Goal: Task Accomplishment & Management: Complete application form

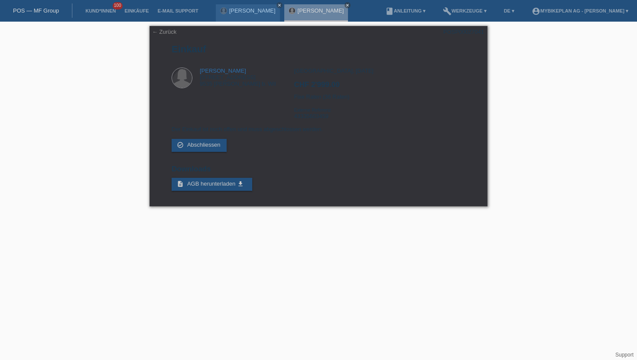
click at [101, 14] on li "Kund*innen 100" at bounding box center [100, 11] width 39 height 22
click at [102, 11] on link "Kund*innen" at bounding box center [100, 10] width 39 height 5
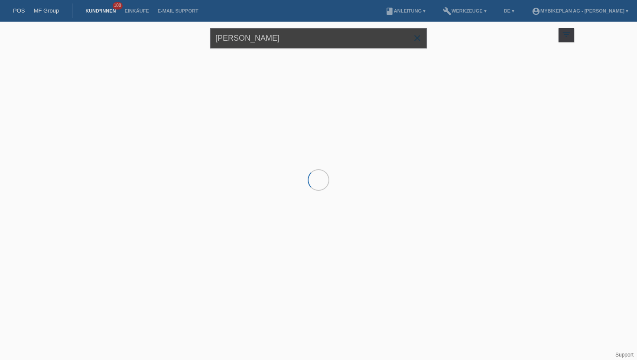
drag, startPoint x: 279, startPoint y: 39, endPoint x: 175, endPoint y: 35, distance: 104.4
click at [175, 35] on div "Tatjana Constant close filter_list view_module Alle Kund*innen anzeigen star Ma…" at bounding box center [318, 37] width 520 height 31
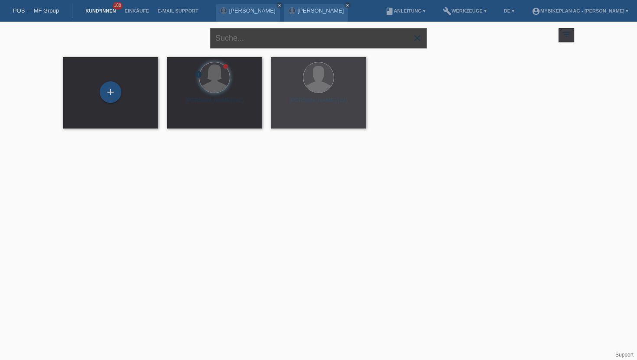
paste input "[PERSON_NAME]"
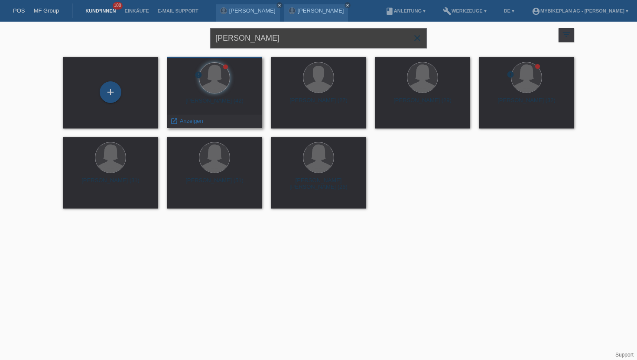
type input "[PERSON_NAME]"
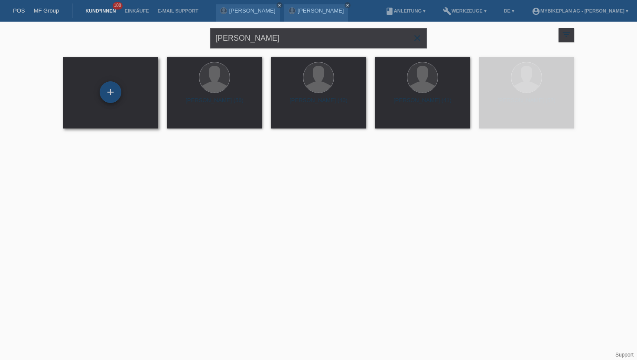
click at [111, 96] on div "+" at bounding box center [111, 92] width 22 height 22
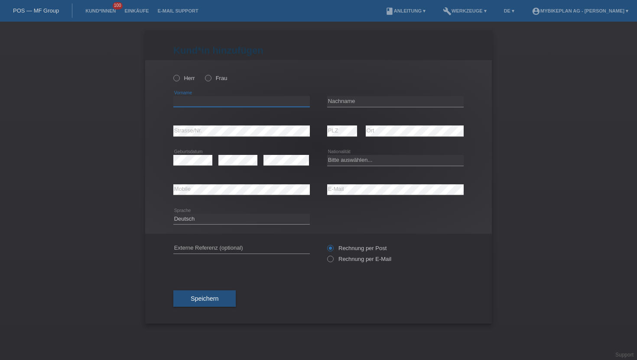
click at [184, 103] on input "text" at bounding box center [241, 101] width 136 height 11
paste input "[PERSON_NAME]"
click at [216, 101] on input "[PERSON_NAME]" at bounding box center [241, 101] width 136 height 11
type input "Christoph"
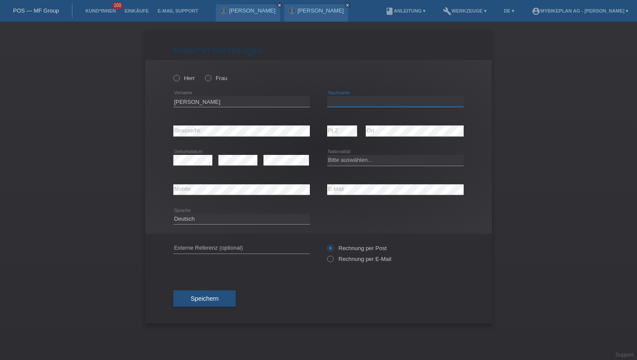
click at [351, 97] on input "text" at bounding box center [395, 101] width 136 height 11
paste input "Schärer"
type input "Schärer"
click at [172, 74] on icon at bounding box center [172, 74] width 0 height 0
click at [176, 78] on input "Herr" at bounding box center [176, 78] width 6 height 6
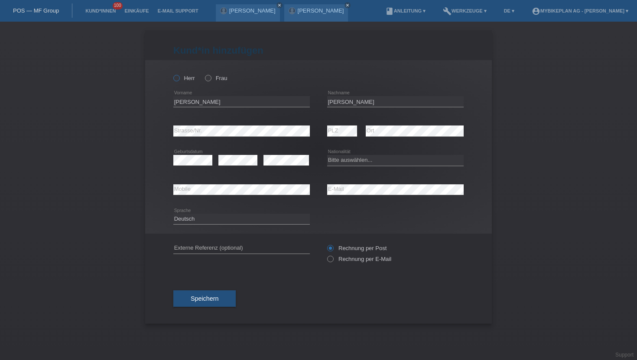
radio input "true"
click at [345, 198] on div "error E-Mail" at bounding box center [395, 189] width 136 height 29
click at [346, 195] on icon at bounding box center [395, 195] width 136 height 0
click at [326, 255] on icon at bounding box center [326, 255] width 0 height 0
click at [329, 257] on input "Rechnung per E-Mail" at bounding box center [330, 261] width 6 height 11
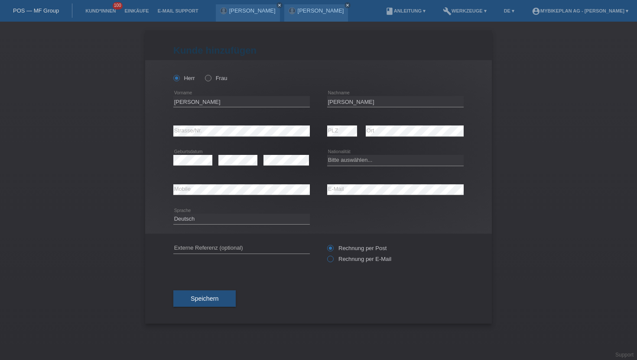
radio input "true"
click at [338, 139] on div "error PLZ" at bounding box center [342, 130] width 30 height 29
click at [348, 160] on select "Bitte auswählen... Schweiz Deutschland Liechtenstein Österreich ------------ Af…" at bounding box center [395, 160] width 136 height 10
select select "CH"
click at [327, 155] on select "Bitte auswählen... Schweiz Deutschland Liechtenstein Österreich ------------ Af…" at bounding box center [395, 160] width 136 height 10
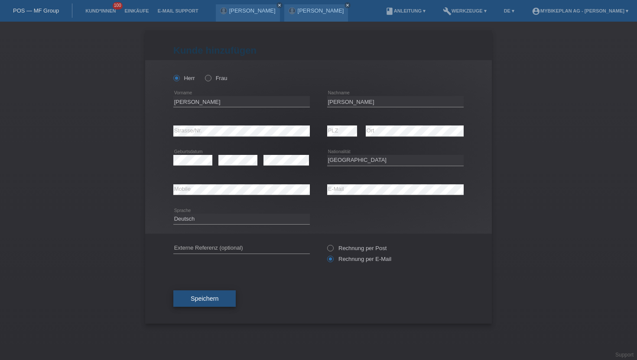
click at [211, 306] on button "Speichern" at bounding box center [204, 299] width 62 height 16
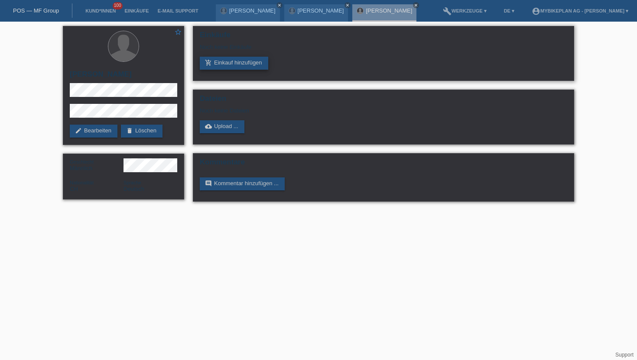
click at [230, 66] on link "add_shopping_cart Einkauf hinzufügen" at bounding box center [234, 63] width 68 height 13
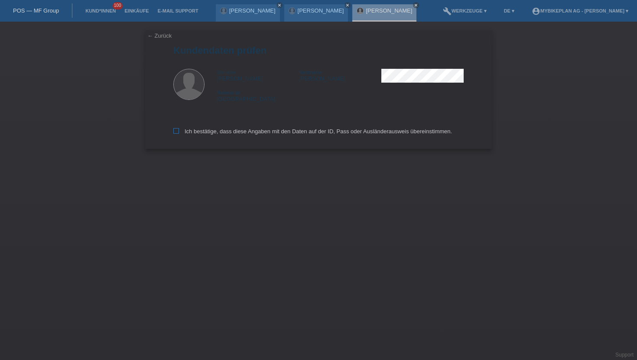
click at [180, 130] on label "Ich bestätige, dass diese Angaben mit den Daten auf der ID, Pass oder Ausländer…" at bounding box center [312, 131] width 278 height 6
click at [179, 130] on input "Ich bestätige, dass diese Angaben mit den Daten auf der ID, Pass oder Ausländer…" at bounding box center [176, 131] width 6 height 6
checkbox input "true"
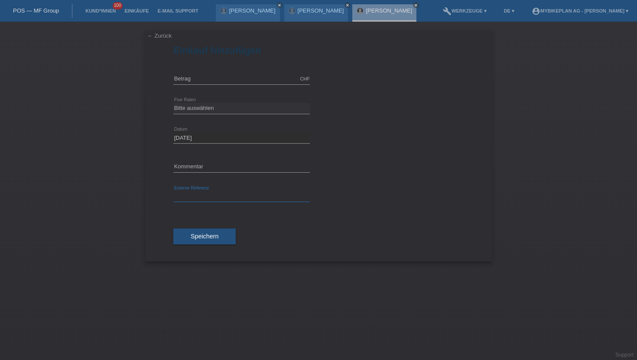
click at [203, 197] on input "text" at bounding box center [241, 196] width 136 height 11
paste input "43318433610"
type input "43318433610"
click at [186, 78] on input "text" at bounding box center [241, 79] width 136 height 11
type input "2999.00"
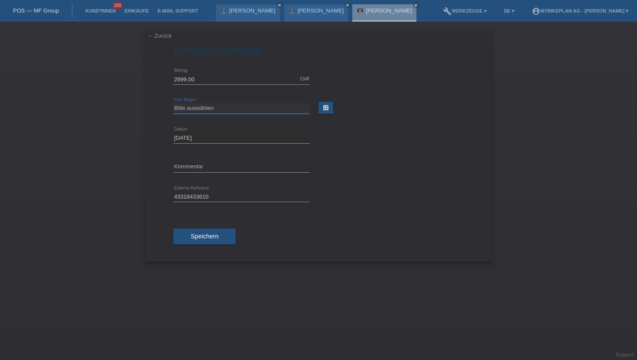
click at [201, 108] on select "Bitte auswählen 6 Raten 12 Raten 18 Raten 24 Raten 36 Raten 48 Raten" at bounding box center [241, 108] width 136 height 10
select select "486"
click at [173, 103] on select "Bitte auswählen 6 Raten 12 Raten 18 Raten 24 Raten 36 Raten 48 Raten" at bounding box center [241, 108] width 136 height 10
click at [208, 236] on span "Speichern" at bounding box center [205, 236] width 28 height 7
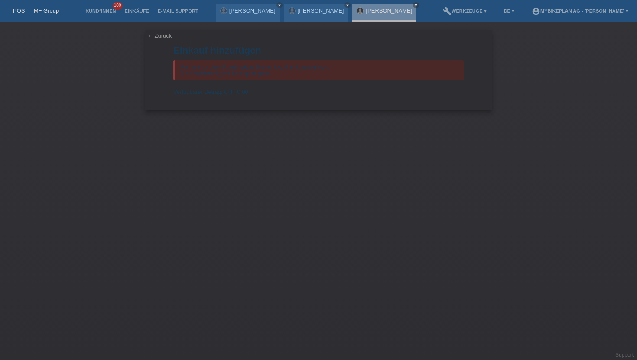
click at [97, 16] on li "Kund*innen 100" at bounding box center [100, 11] width 39 height 22
click at [100, 11] on link "Kund*innen" at bounding box center [100, 10] width 39 height 5
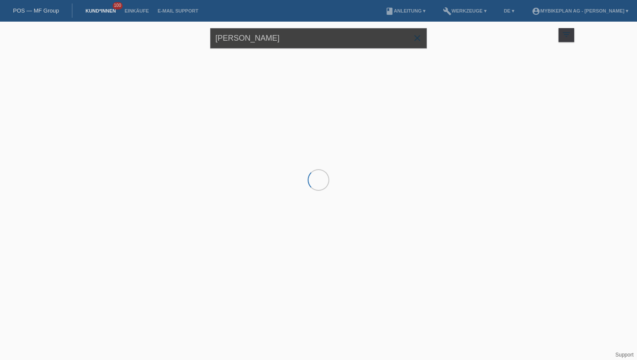
drag, startPoint x: 233, startPoint y: 38, endPoint x: 241, endPoint y: 38, distance: 7.4
click at [241, 38] on input "[PERSON_NAME]" at bounding box center [318, 38] width 217 height 20
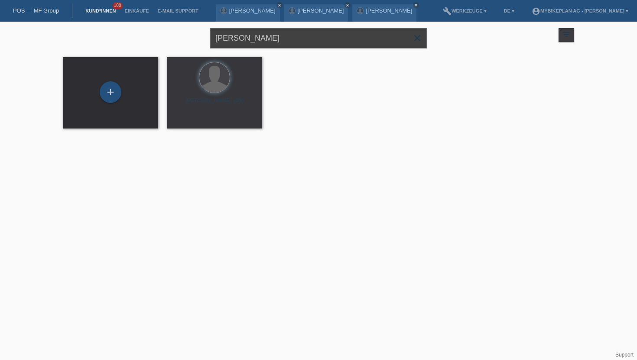
click at [241, 38] on input "[PERSON_NAME]" at bounding box center [318, 38] width 217 height 20
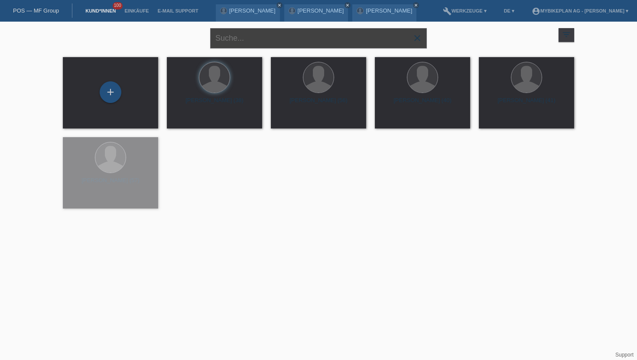
paste input "[PERSON_NAME]"
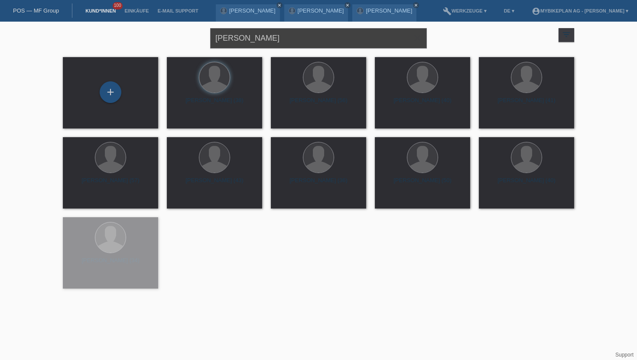
type input "[PERSON_NAME]"
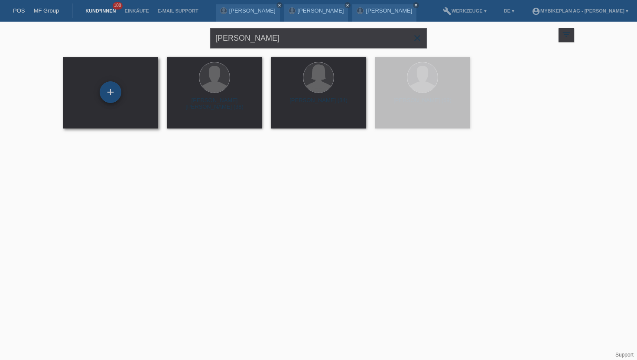
click at [112, 94] on div "+" at bounding box center [111, 92] width 22 height 22
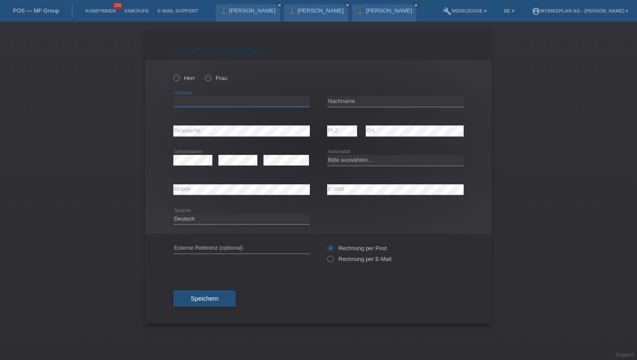
click at [179, 103] on input "text" at bounding box center [241, 101] width 136 height 11
paste input "[PERSON_NAME]"
click at [214, 104] on input "[PERSON_NAME]" at bounding box center [241, 101] width 136 height 11
type input "Mischa"
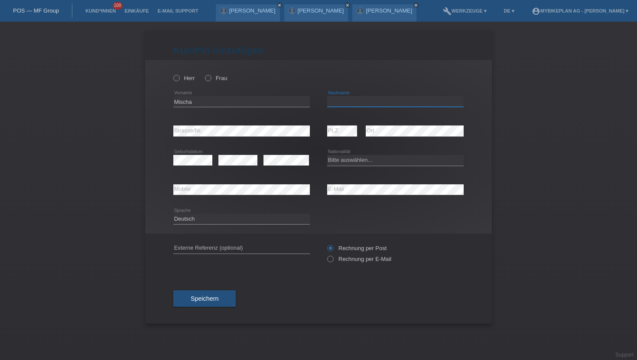
click at [335, 100] on input "text" at bounding box center [395, 101] width 136 height 11
paste input "[PERSON_NAME]"
type input "[PERSON_NAME]"
click at [180, 80] on label "Herr" at bounding box center [184, 78] width 22 height 6
click at [179, 80] on input "Herr" at bounding box center [176, 78] width 6 height 6
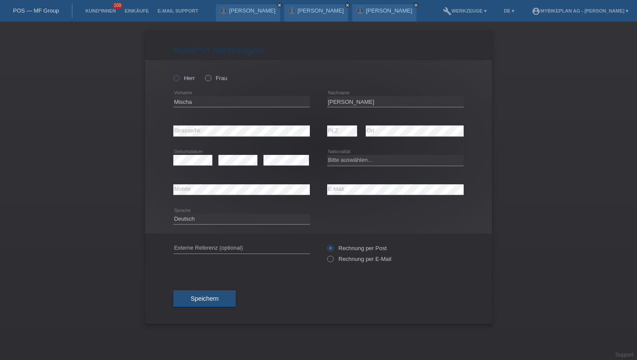
radio input "true"
click at [326, 255] on icon at bounding box center [326, 255] width 0 height 0
click at [330, 259] on input "Rechnung per E-Mail" at bounding box center [330, 261] width 6 height 11
radio input "true"
click at [254, 198] on div "error Mobile" at bounding box center [241, 189] width 136 height 29
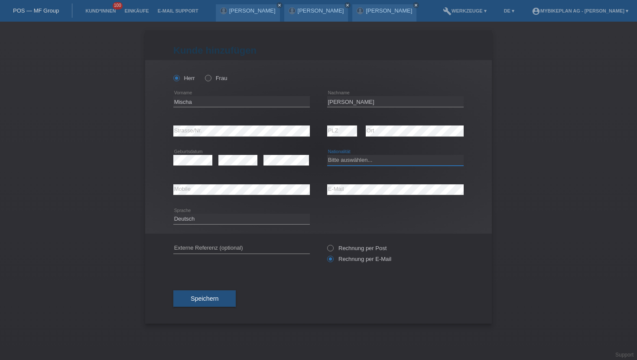
click at [348, 161] on select "Bitte auswählen... Schweiz Deutschland Liechtenstein Österreich ------------ Af…" at bounding box center [395, 160] width 136 height 10
select select "CH"
click at [327, 155] on select "Bitte auswählen... Schweiz Deutschland Liechtenstein Österreich ------------ Af…" at bounding box center [395, 160] width 136 height 10
click at [200, 300] on span "Speichern" at bounding box center [205, 298] width 28 height 7
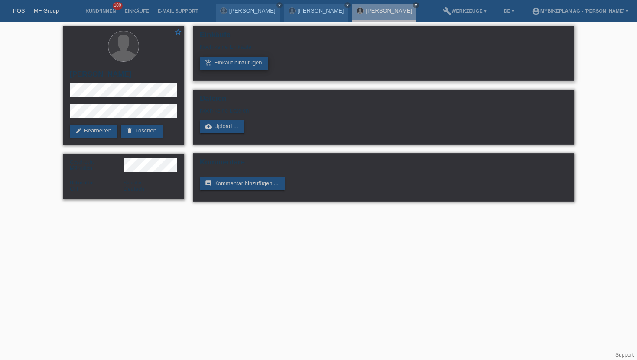
click at [210, 61] on icon "add_shopping_cart" at bounding box center [208, 62] width 7 height 7
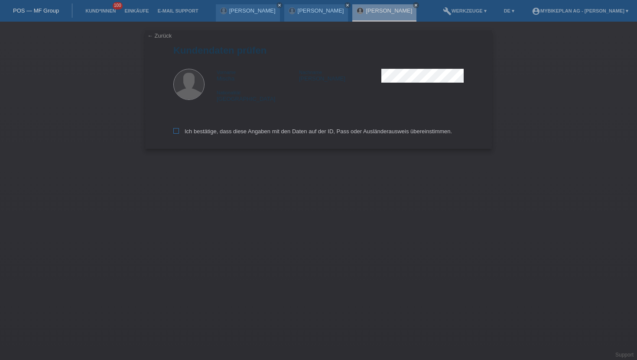
click at [176, 133] on icon at bounding box center [176, 131] width 6 height 6
click at [176, 133] on input "Ich bestätige, dass diese Angaben mit den Daten auf der ID, Pass oder Ausländer…" at bounding box center [176, 131] width 6 height 6
checkbox input "true"
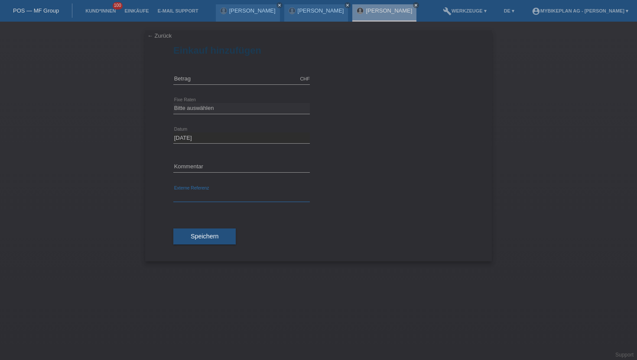
click at [195, 194] on input "text" at bounding box center [241, 196] width 136 height 11
paste input "43321613601"
type input "43321613601"
click at [194, 82] on input "text" at bounding box center [241, 79] width 136 height 11
type input "15000.00"
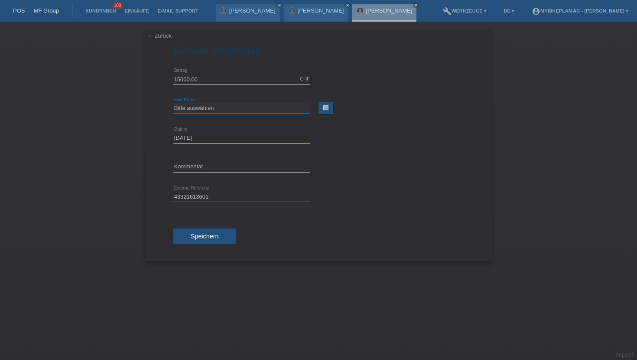
click at [221, 107] on select "Bitte auswählen 6 Raten 12 Raten 18 Raten 24 Raten 36 Raten 48 Raten" at bounding box center [241, 108] width 136 height 10
select select "488"
click at [173, 103] on select "Bitte auswählen 6 Raten 12 Raten 18 Raten 24 Raten 36 Raten 48 Raten" at bounding box center [241, 108] width 136 height 10
click at [204, 246] on div "Speichern" at bounding box center [318, 237] width 290 height 50
click at [209, 240] on button "Speichern" at bounding box center [204, 237] width 62 height 16
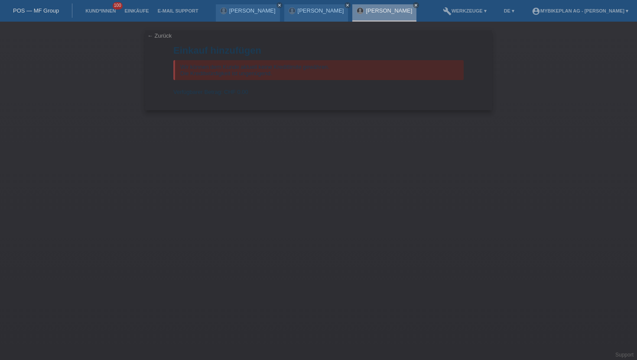
click at [378, 13] on link "[PERSON_NAME]" at bounding box center [388, 10] width 46 height 6
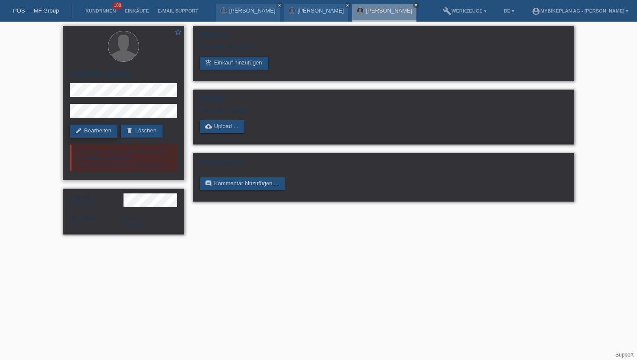
click at [105, 133] on link "edit Bearbeiten" at bounding box center [94, 131] width 48 height 13
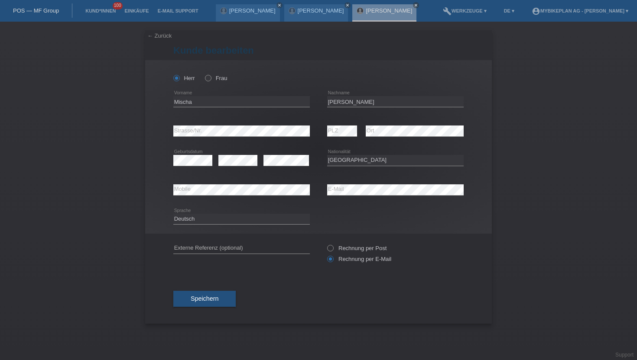
select select "CH"
click at [195, 104] on input "Mischa" at bounding box center [241, 101] width 136 height 11
type input "[PERSON_NAME]"
click at [212, 296] on button "Speichern" at bounding box center [204, 299] width 62 height 16
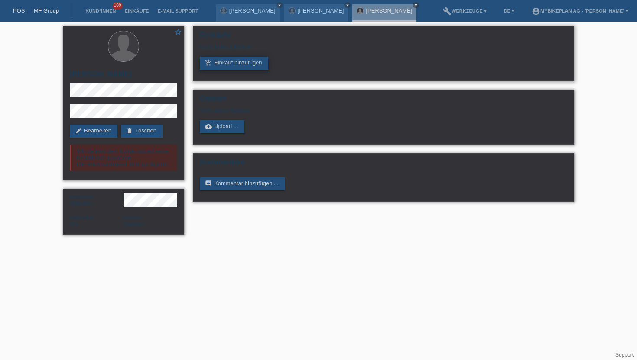
click at [222, 63] on link "add_shopping_cart Einkauf hinzufügen" at bounding box center [234, 63] width 68 height 13
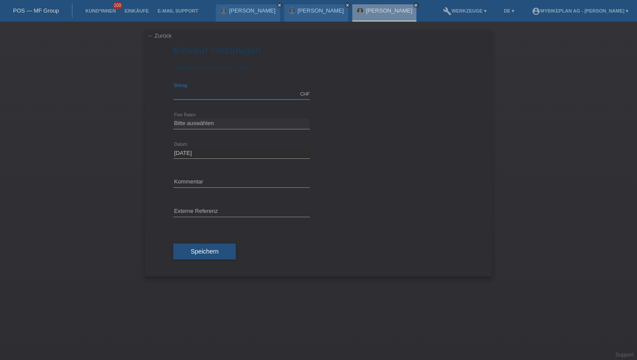
click at [216, 98] on input "text" at bounding box center [241, 94] width 136 height 11
type input "15000.00"
click at [204, 129] on div "Bitte auswählen 6 Raten 12 Raten 18 Raten 24 Raten 36 Raten 48 Raten error Fixe…" at bounding box center [241, 123] width 136 height 29
click at [204, 128] on select "Bitte auswählen 6 Raten 12 Raten 18 Raten 24 Raten 36 Raten 48 Raten" at bounding box center [241, 123] width 136 height 10
select select "487"
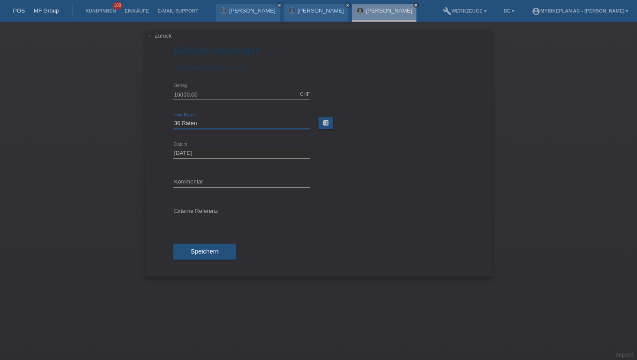
click at [173, 119] on select "Bitte auswählen 6 Raten 12 Raten 18 Raten 24 Raten 36 Raten 48 Raten" at bounding box center [241, 123] width 136 height 10
click at [203, 251] on span "Speichern" at bounding box center [205, 251] width 28 height 7
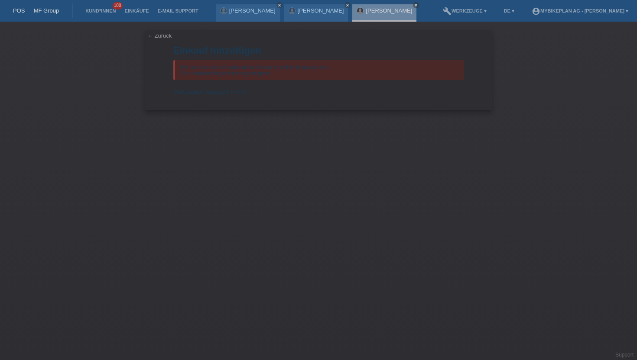
click at [97, 8] on li "Kund*innen 100" at bounding box center [100, 11] width 39 height 22
click at [97, 10] on link "Kund*innen" at bounding box center [100, 10] width 39 height 5
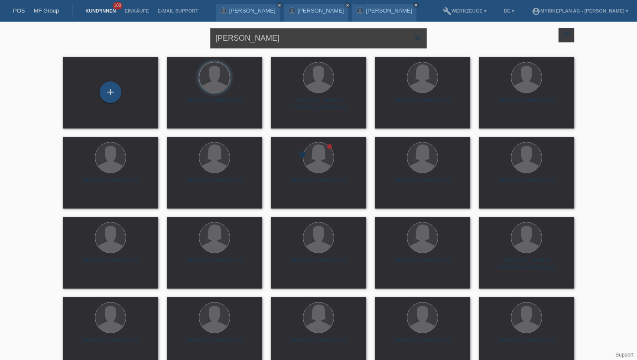
drag, startPoint x: 288, startPoint y: 33, endPoint x: 213, endPoint y: 33, distance: 74.9
click at [213, 33] on input "[PERSON_NAME]" at bounding box center [318, 38] width 217 height 20
drag, startPoint x: 281, startPoint y: 45, endPoint x: 184, endPoint y: 36, distance: 97.3
click at [184, 36] on div "Mischa Schneider close filter_list view_module Alle Kund*innen anzeigen star Ma…" at bounding box center [318, 37] width 520 height 31
paste input "Alexander Weber"
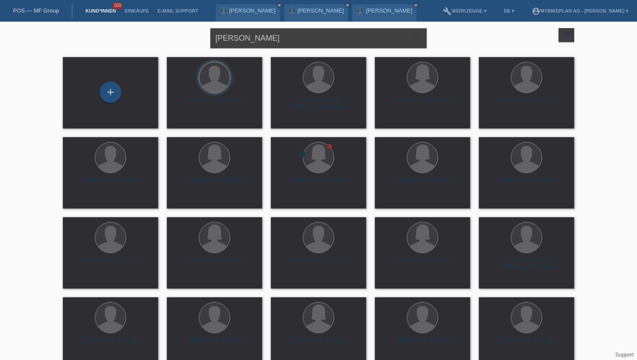
type input "Alexander Weber"
click at [181, 119] on span "Anzeigen" at bounding box center [191, 121] width 23 height 6
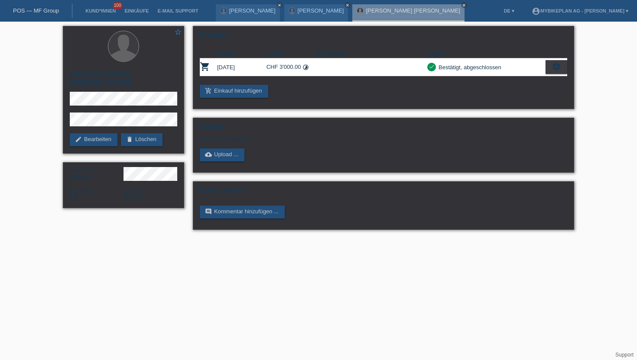
click at [41, 6] on div "POS — MF Group" at bounding box center [36, 10] width 72 height 14
click at [37, 13] on link "POS — MF Group" at bounding box center [36, 10] width 46 height 6
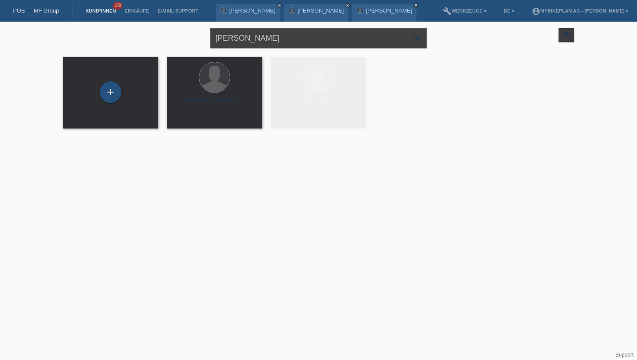
drag, startPoint x: 208, startPoint y: 46, endPoint x: 200, endPoint y: 44, distance: 8.1
click at [200, 44] on div "[PERSON_NAME] close filter_list view_module Alle Kund*innen anzeigen star Marki…" at bounding box center [318, 37] width 520 height 31
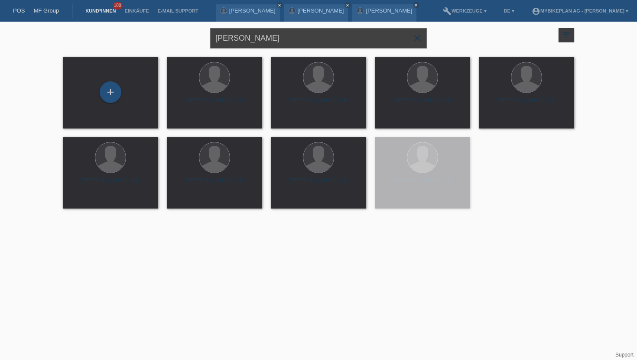
drag, startPoint x: 291, startPoint y: 38, endPoint x: 138, endPoint y: 38, distance: 153.3
click at [138, 38] on div "Alexander Weber close filter_list view_module Alle Kund*innen anzeigen star Mar…" at bounding box center [318, 37] width 520 height 31
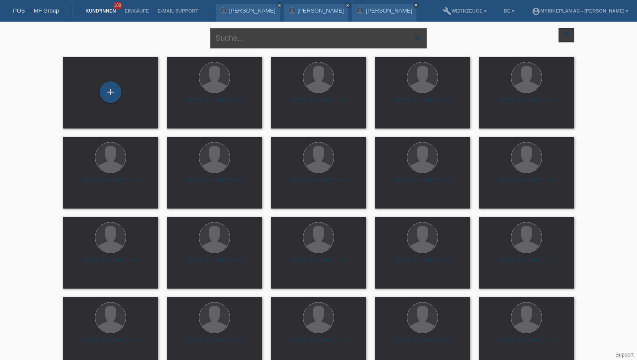
paste input "Beat [PERSON_NAME]"
type input "Beat [PERSON_NAME]"
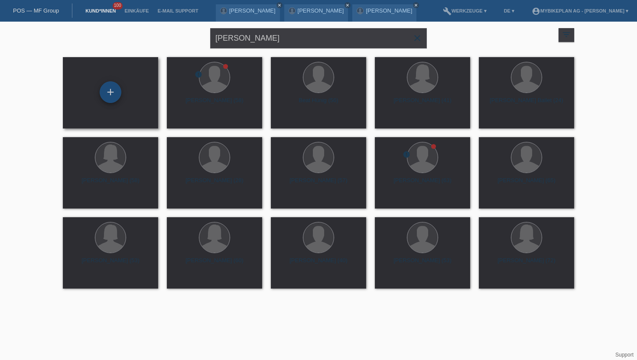
click at [111, 94] on div "+" at bounding box center [111, 92] width 22 height 22
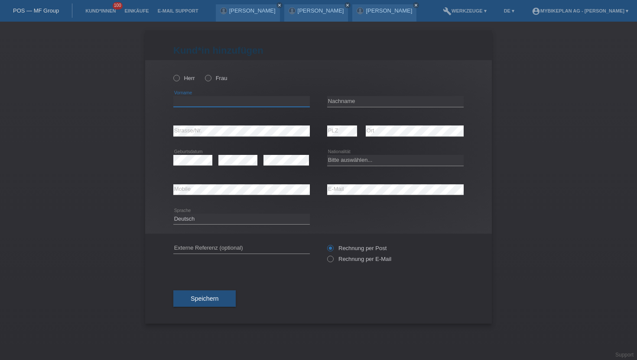
click at [200, 102] on input "text" at bounding box center [241, 101] width 136 height 11
paste input "Beat [PERSON_NAME]"
click at [194, 102] on input "Beat [PERSON_NAME]" at bounding box center [241, 101] width 136 height 11
type input "Beat"
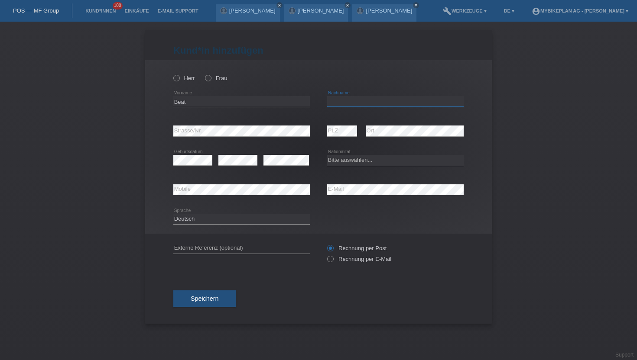
click at [335, 105] on input "text" at bounding box center [395, 101] width 136 height 11
paste input "Beat [PERSON_NAME]"
type input "Beat [PERSON_NAME]"
click at [171, 74] on div "Herr Frau Beat error Vorname" at bounding box center [318, 147] width 346 height 174
click at [172, 74] on icon at bounding box center [172, 74] width 0 height 0
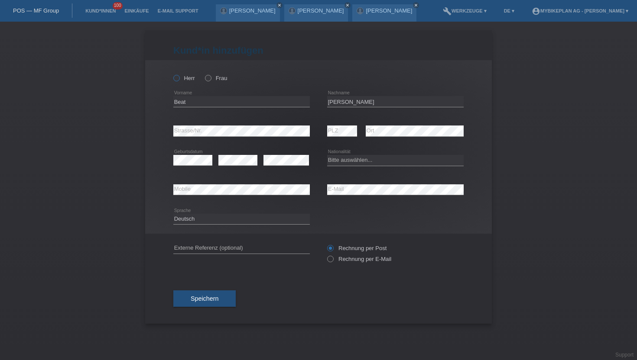
click at [176, 78] on input "Herr" at bounding box center [176, 78] width 6 height 6
radio input "true"
drag, startPoint x: 343, startPoint y: 102, endPoint x: 321, endPoint y: 101, distance: 21.7
click at [321, 101] on div "Beat error Vorname Beat Fasel error Nachname" at bounding box center [318, 101] width 290 height 29
type input "Fasel"
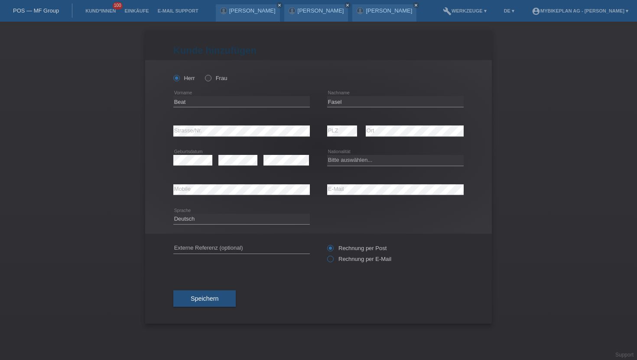
click at [326, 255] on icon at bounding box center [326, 255] width 0 height 0
click at [329, 261] on input "Rechnung per E-Mail" at bounding box center [330, 261] width 6 height 11
radio input "true"
click at [345, 165] on select "Bitte auswählen... Schweiz Deutschland Liechtenstein Österreich ------------ Af…" at bounding box center [395, 160] width 136 height 10
select select "CH"
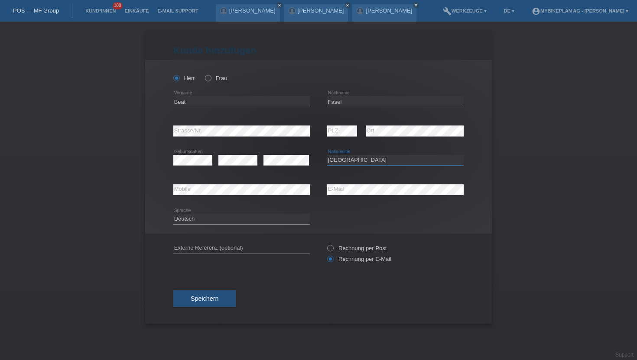
click at [327, 155] on select "Bitte auswählen... Schweiz Deutschland Liechtenstein Österreich ------------ Af…" at bounding box center [395, 160] width 136 height 10
click at [187, 301] on button "Speichern" at bounding box center [204, 299] width 62 height 16
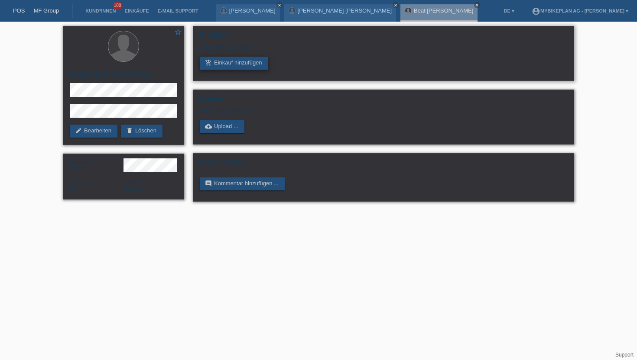
click at [208, 65] on icon "add_shopping_cart" at bounding box center [208, 62] width 7 height 7
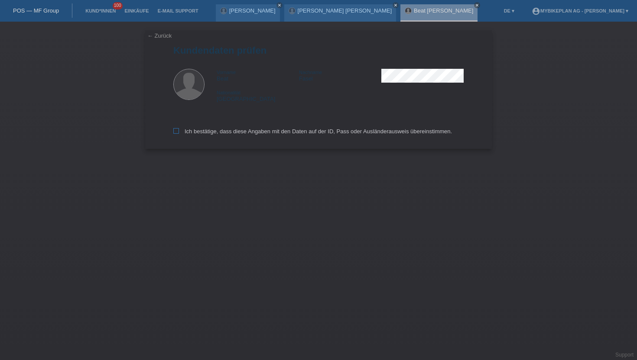
click at [178, 132] on icon at bounding box center [176, 131] width 6 height 6
click at [178, 132] on input "Ich bestätige, dass diese Angaben mit den Daten auf der ID, Pass oder Ausländer…" at bounding box center [176, 131] width 6 height 6
checkbox input "true"
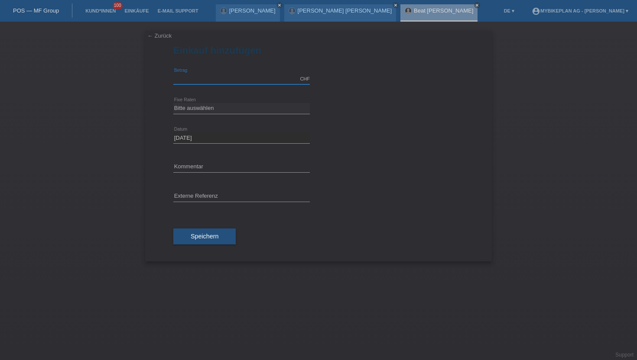
click at [194, 83] on input "text" at bounding box center [241, 79] width 136 height 11
type input "15000.00"
click at [209, 103] on select "Bitte auswählen 6 Raten 12 Raten 18 Raten 24 Raten 36 Raten 48 Raten" at bounding box center [241, 108] width 136 height 10
select select "488"
click at [173, 103] on select "Bitte auswählen 6 Raten 12 Raten 18 Raten 24 Raten 36 Raten 48 Raten" at bounding box center [241, 108] width 136 height 10
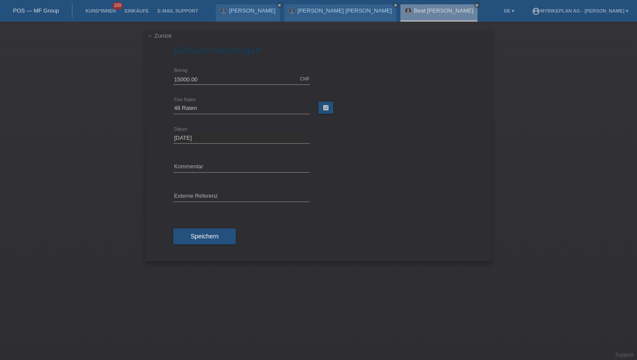
click at [184, 243] on button "Speichern" at bounding box center [204, 237] width 62 height 16
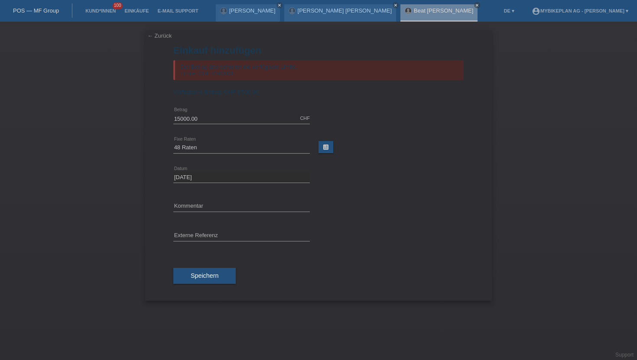
drag, startPoint x: 267, startPoint y: 90, endPoint x: 209, endPoint y: 90, distance: 58.0
click at [209, 90] on div "Verfügbarer Betrag: CHF 8'500.00" at bounding box center [318, 92] width 290 height 6
click at [275, 76] on div "Der Betrag überschreitet die verfügbare Limite. Limite: CHF 8'500.00" at bounding box center [318, 70] width 290 height 20
click at [270, 91] on div "Verfügbarer Betrag: CHF 8'500.00" at bounding box center [318, 92] width 290 height 6
drag, startPoint x: 272, startPoint y: 96, endPoint x: 235, endPoint y: 96, distance: 37.7
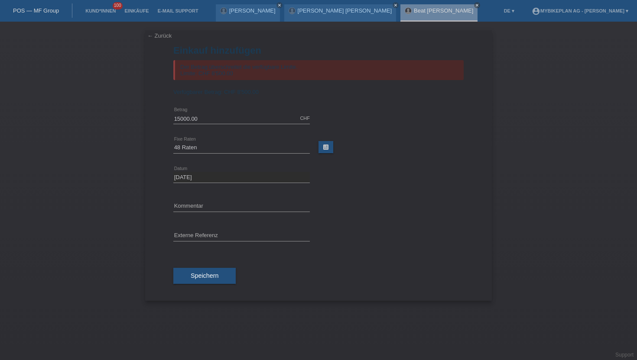
click at [235, 95] on div "Verfügbarer Betrag: CHF 8'500.00" at bounding box center [318, 92] width 290 height 6
